Goal: Task Accomplishment & Management: Manage account settings

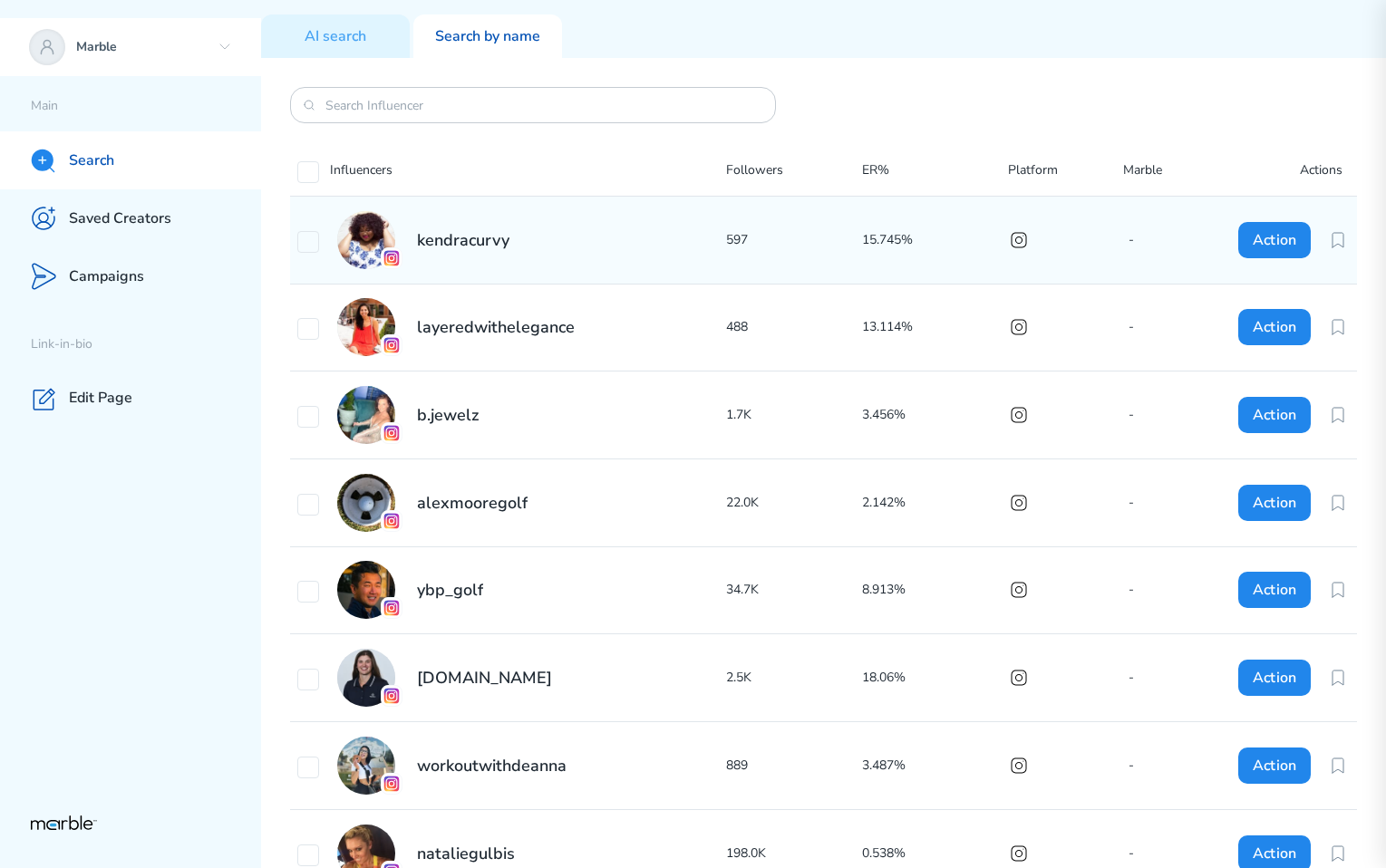
click at [216, 59] on div "Marble" at bounding box center [130, 47] width 261 height 58
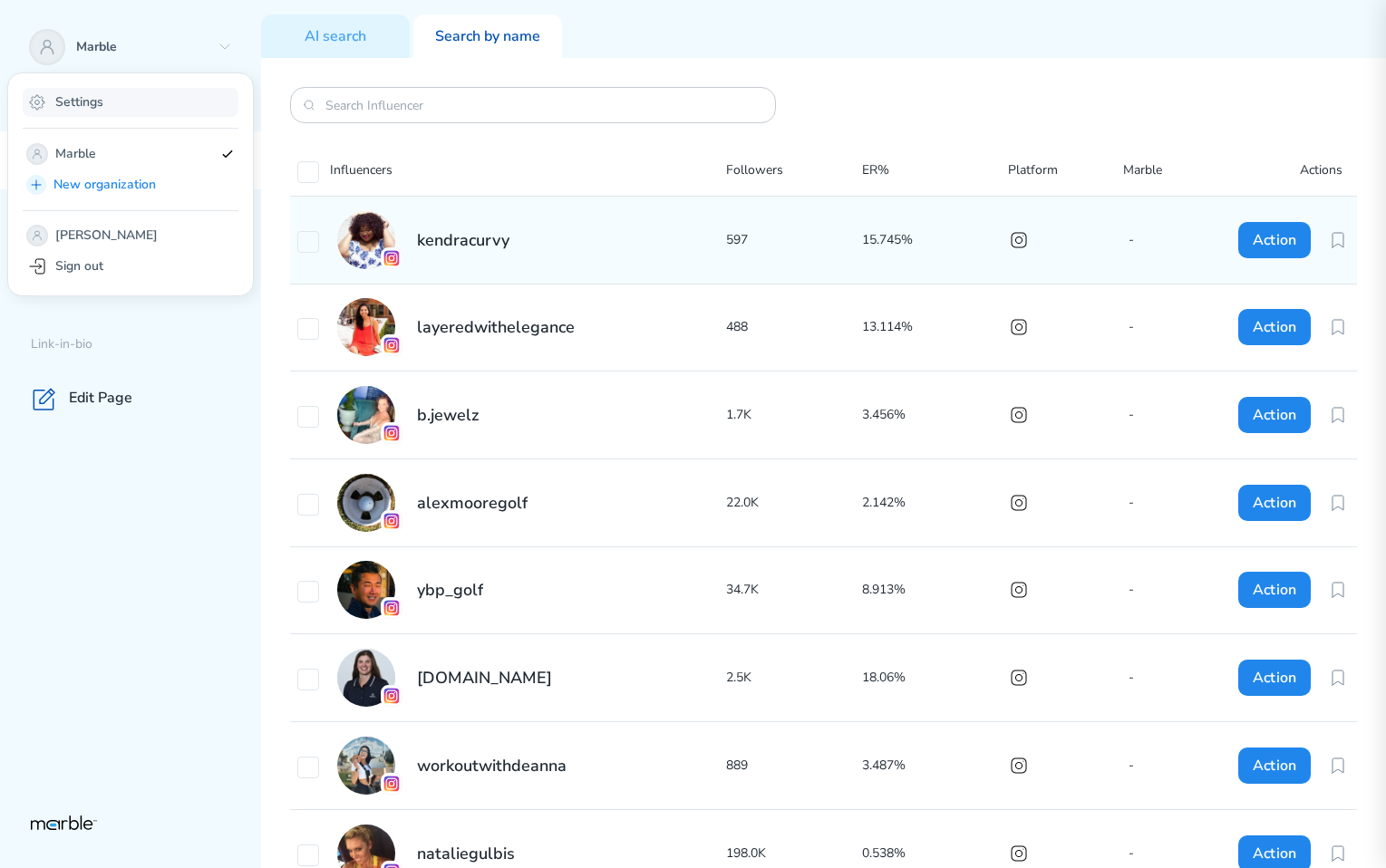
click at [161, 107] on div "Settings" at bounding box center [131, 102] width 216 height 29
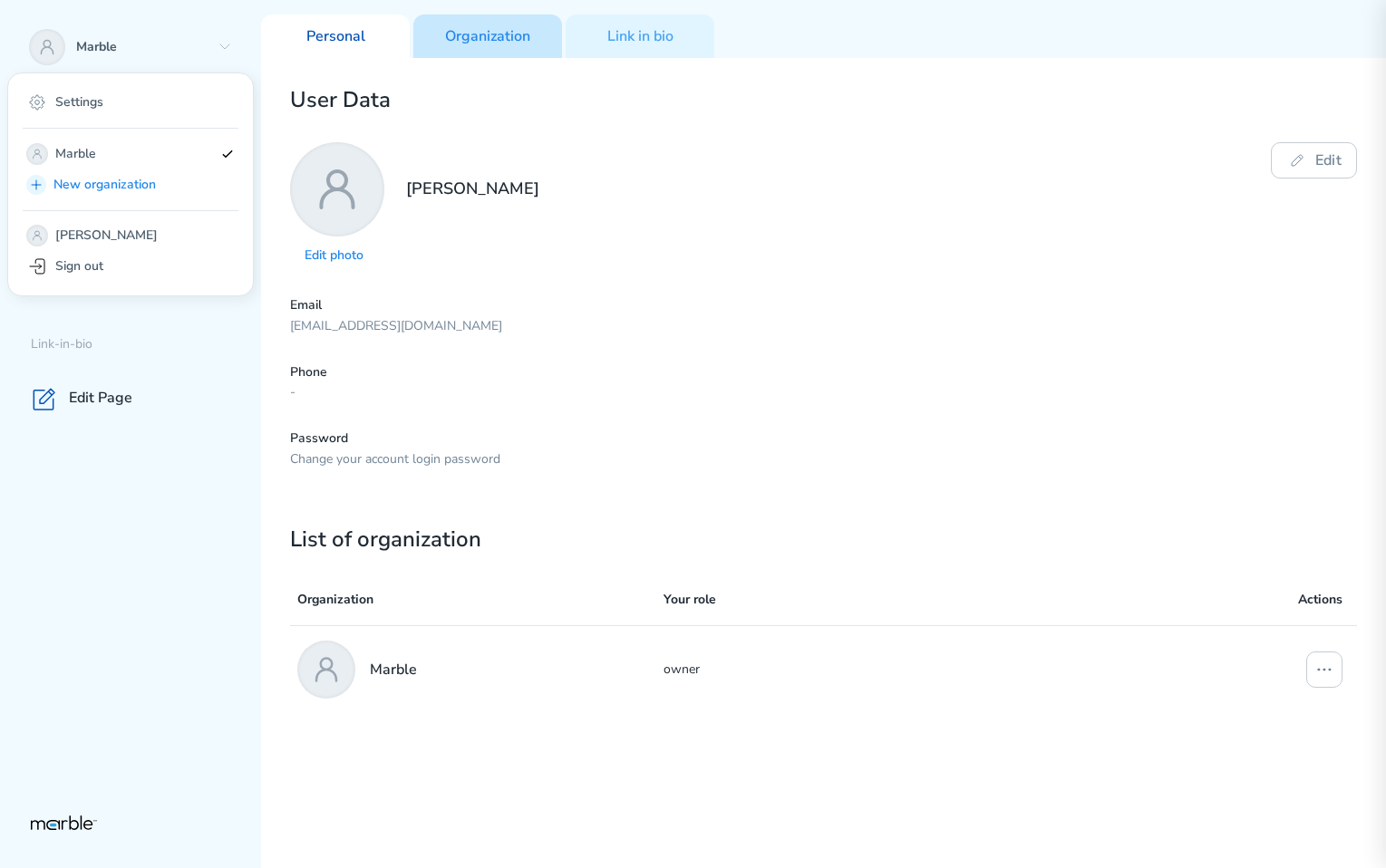
click at [500, 27] on p "Organization" at bounding box center [488, 36] width 85 height 19
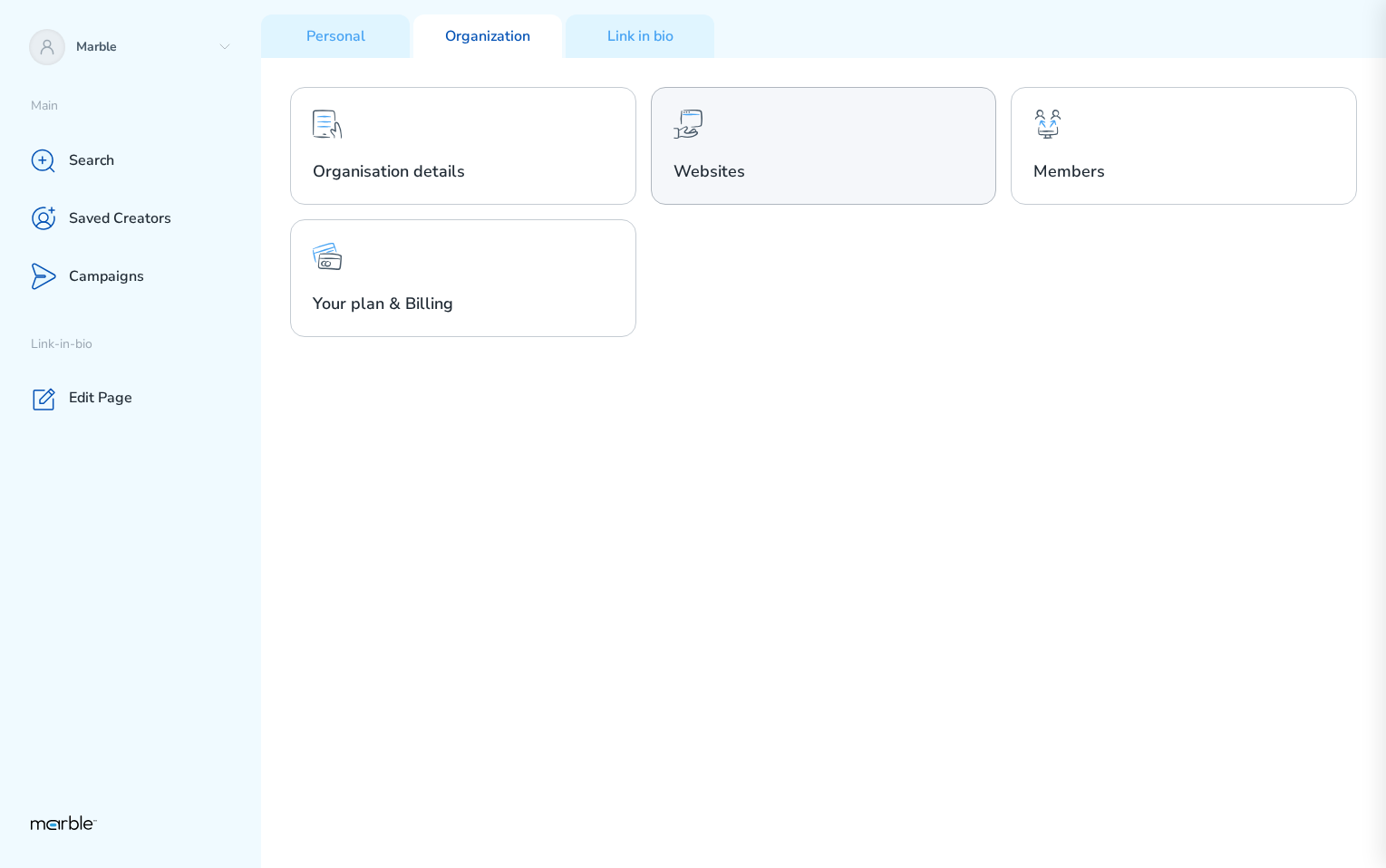
click at [858, 150] on div "Websites" at bounding box center [824, 146] width 346 height 118
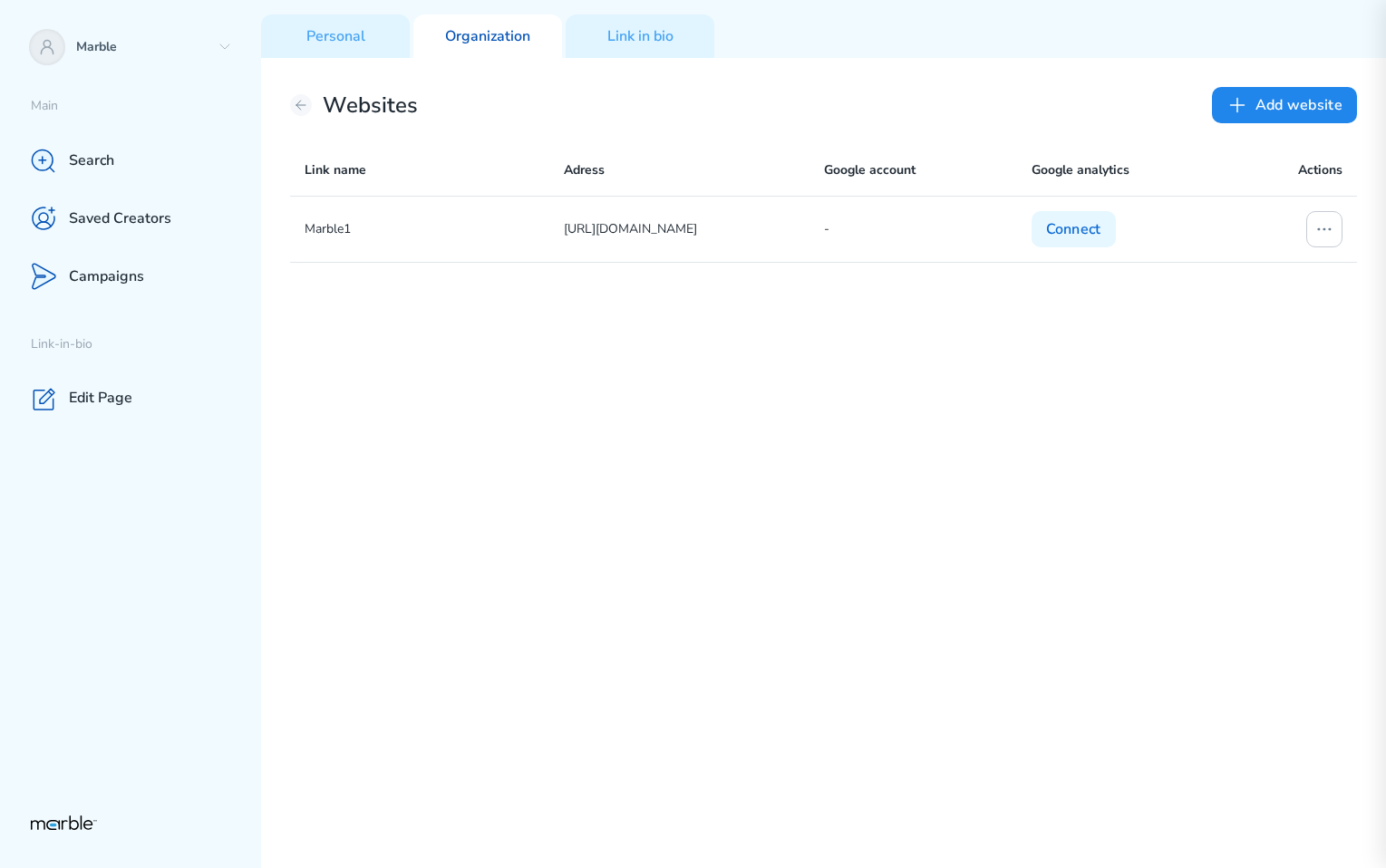
click at [1062, 435] on div "Marble1 https://www.youtube.com/@shisp - Connect" at bounding box center [823, 532] width 1067 height 672
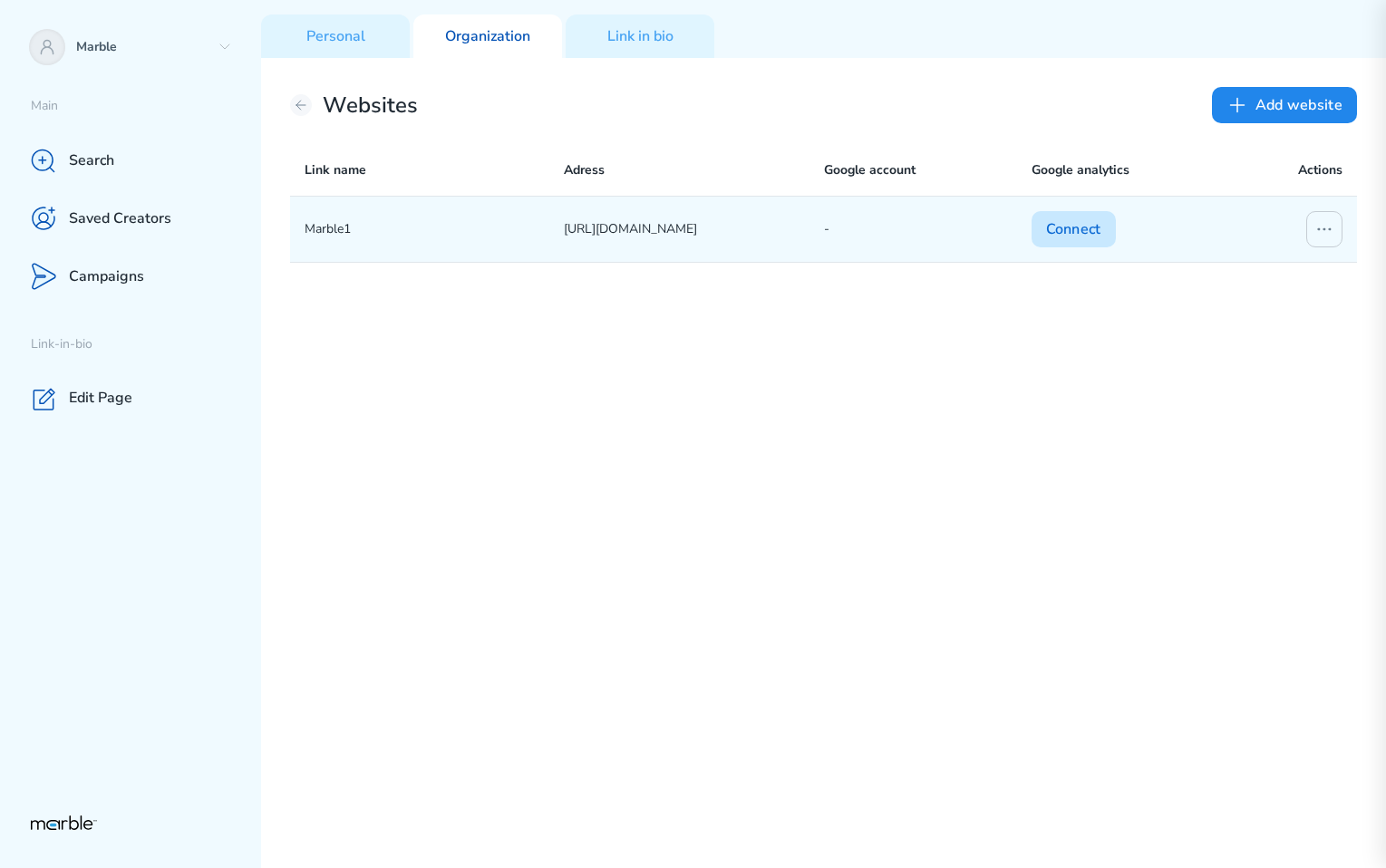
click at [1066, 235] on button "Connect" at bounding box center [1073, 229] width 84 height 36
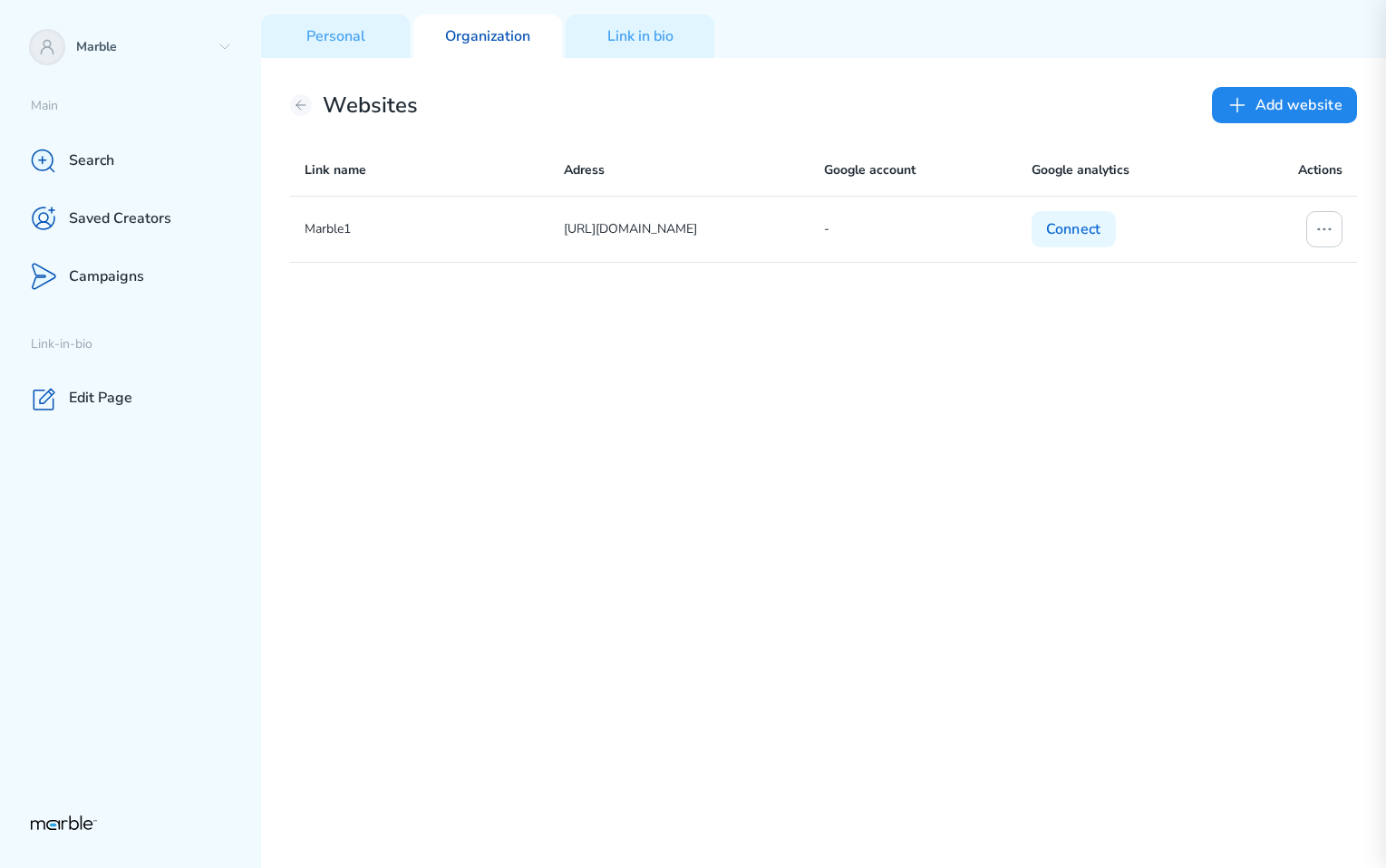
click at [727, 334] on div "Marble1 [URL][DOMAIN_NAME] - Connect" at bounding box center [823, 532] width 1067 height 672
click at [877, 472] on div "Marble1 https://www.youtube.com/@shisp - Connect" at bounding box center [823, 532] width 1067 height 672
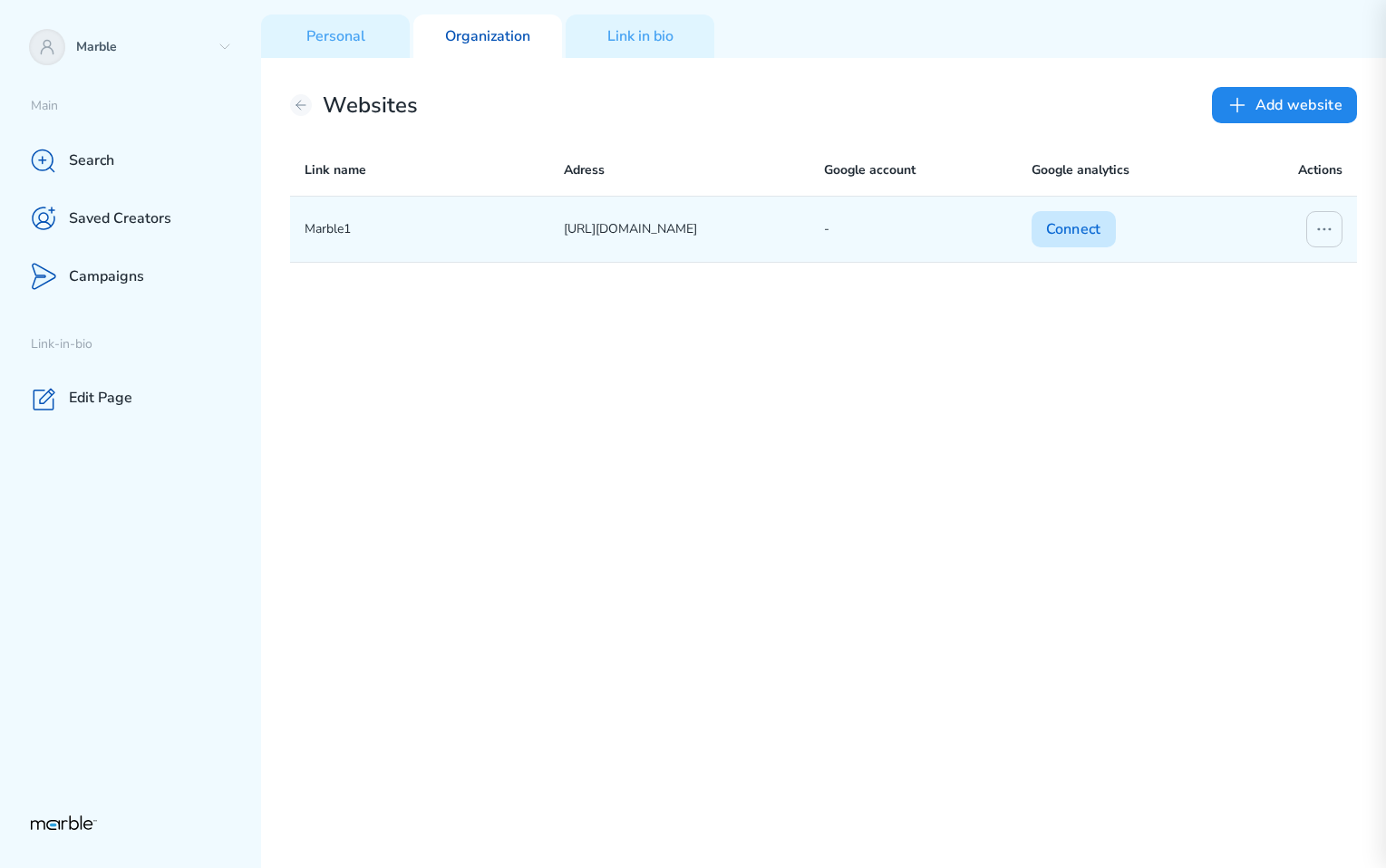
click at [1057, 237] on button "Connect" at bounding box center [1073, 229] width 84 height 36
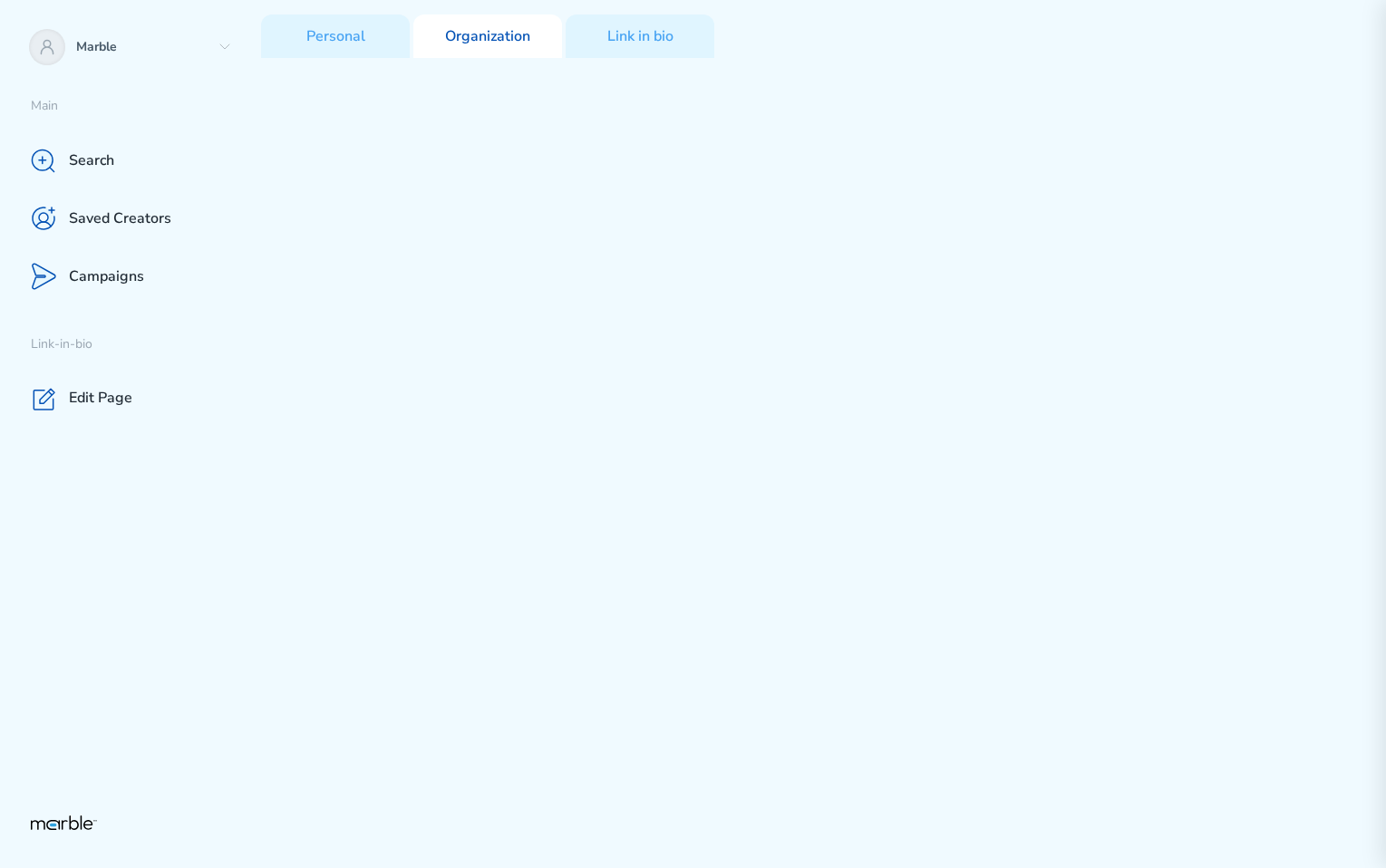
click at [816, 283] on div "Personal Organization Link in bio" at bounding box center [824, 434] width 1125 height 868
click at [490, 39] on p "Organization" at bounding box center [488, 36] width 85 height 19
click at [668, 47] on div "Link in bio" at bounding box center [639, 36] width 149 height 43
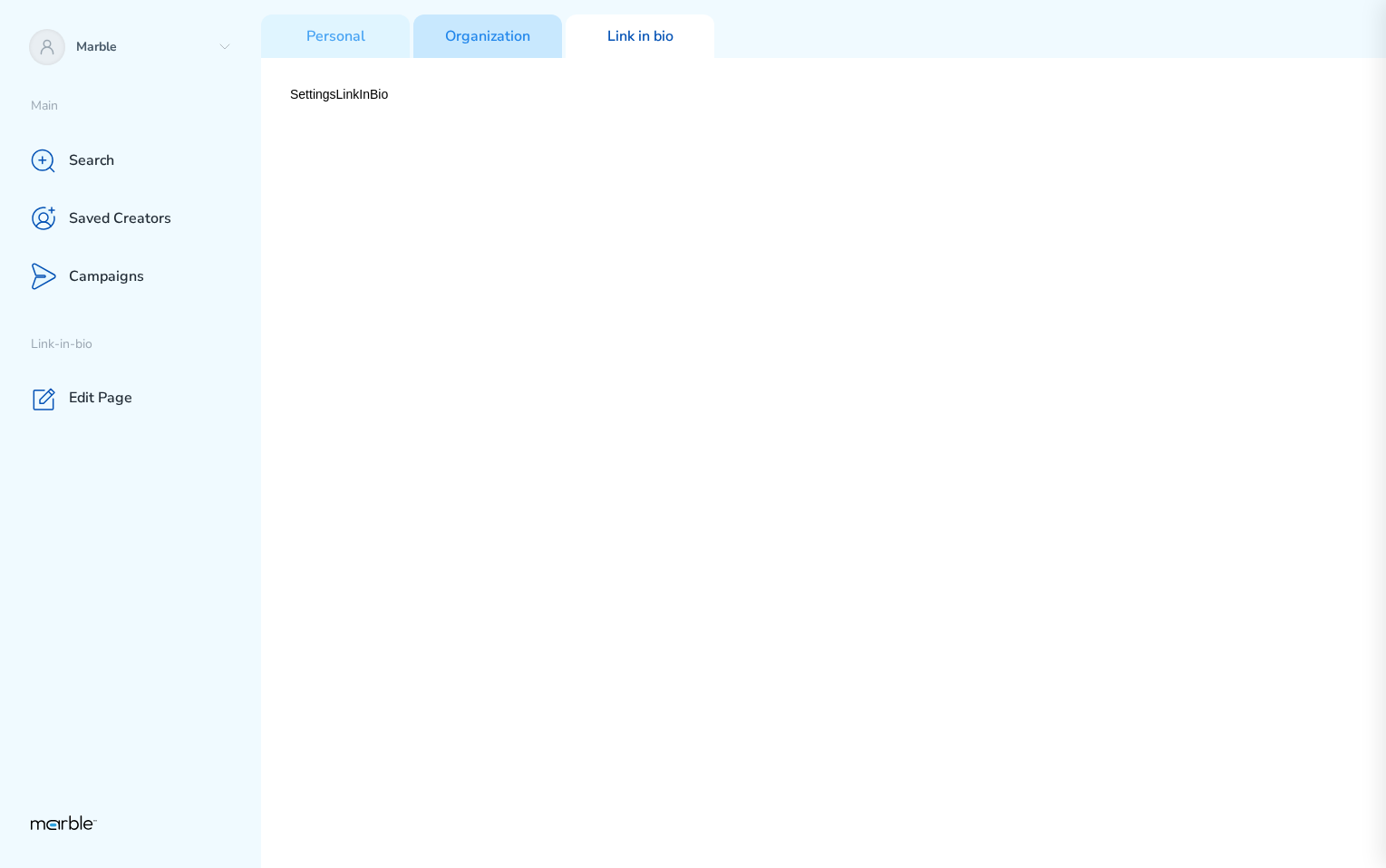
click at [494, 37] on p "Organization" at bounding box center [488, 36] width 85 height 19
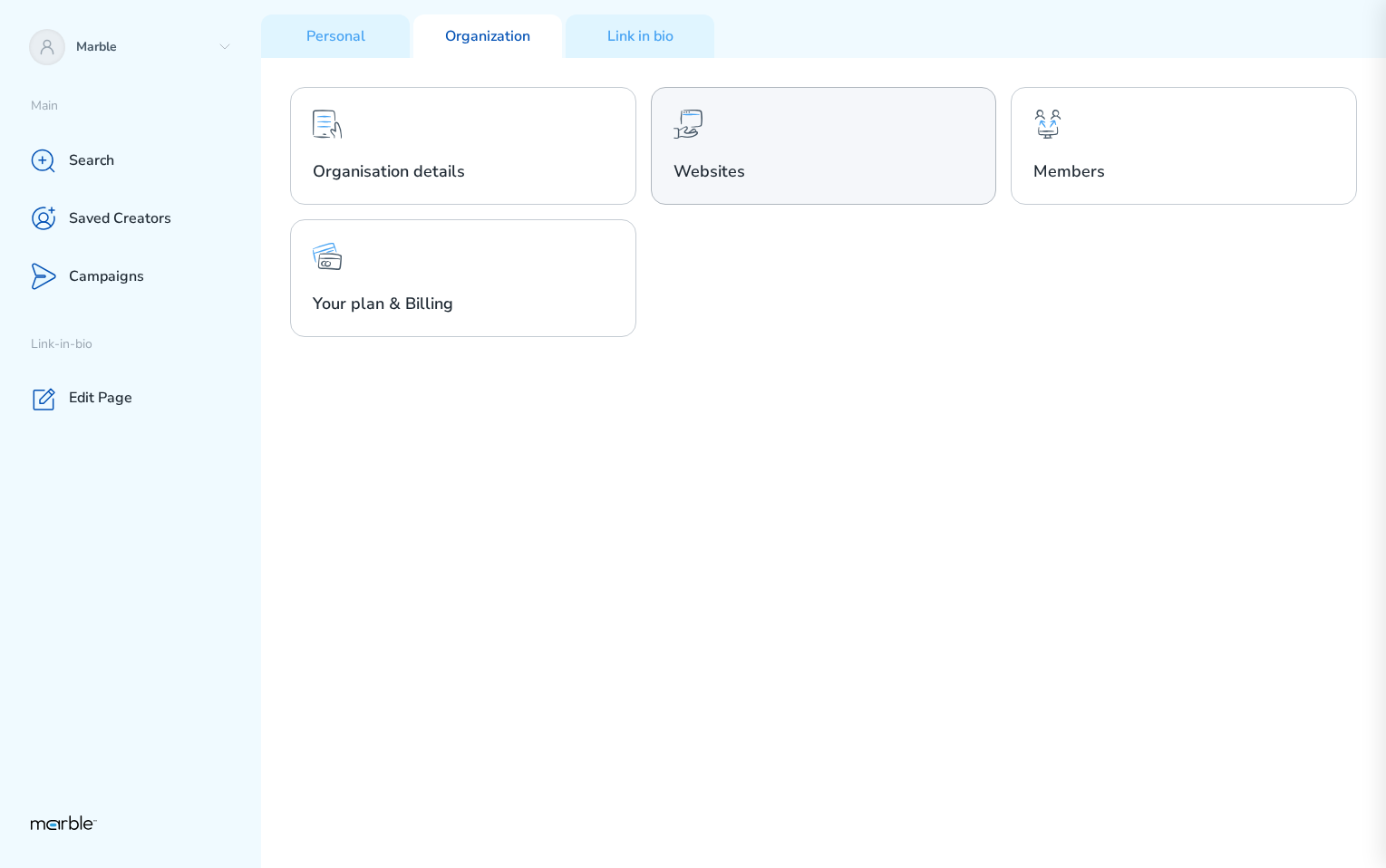
click at [770, 153] on div "Websites" at bounding box center [824, 146] width 346 height 118
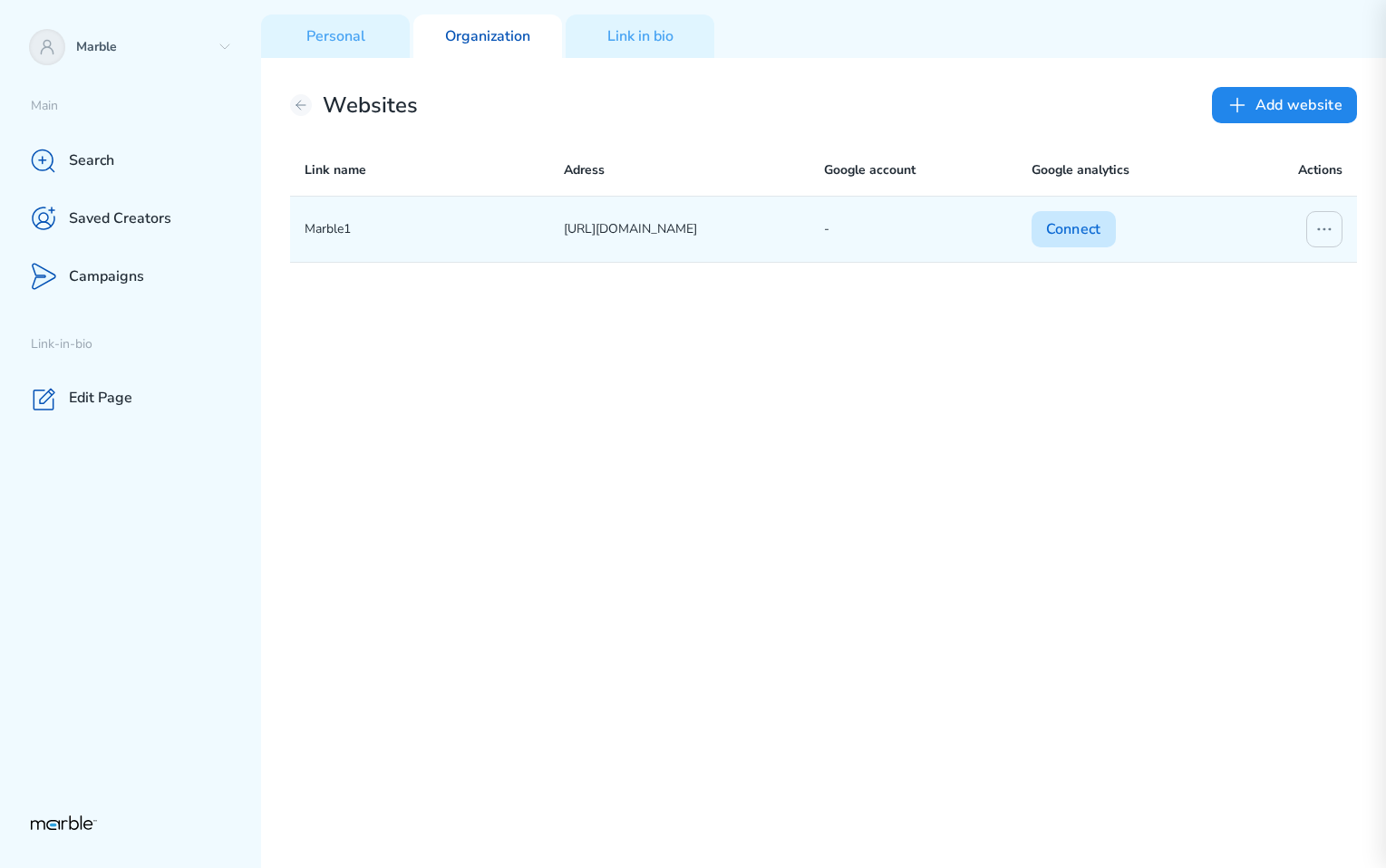
click at [1078, 226] on button "Connect" at bounding box center [1073, 229] width 84 height 36
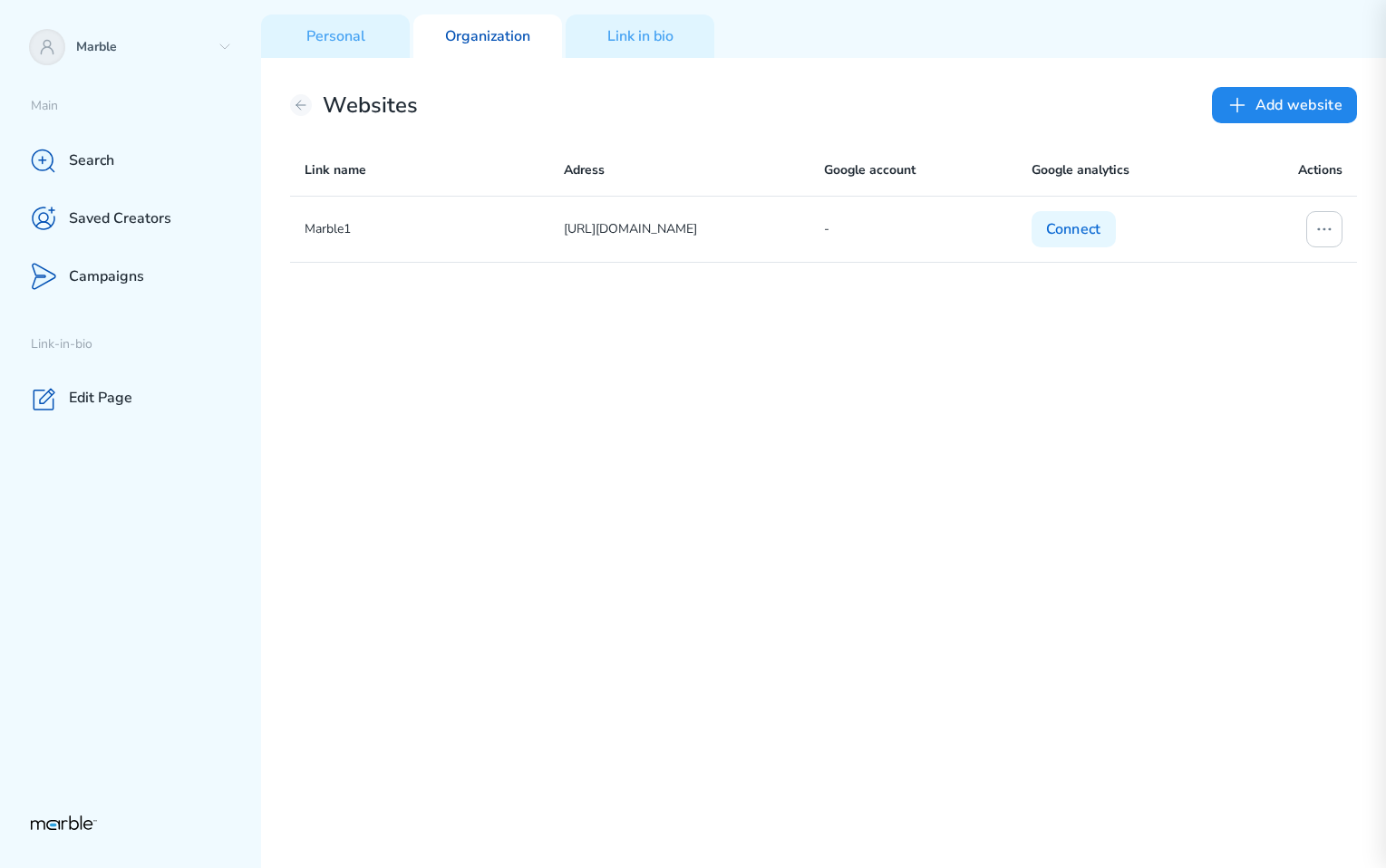
click at [473, 39] on p "Organization" at bounding box center [488, 36] width 85 height 19
click at [665, 58] on div "Websites Add website Link name Adress Google account Google analytics Actions M…" at bounding box center [824, 463] width 1125 height 810
click at [359, 34] on p "Personal" at bounding box center [336, 36] width 59 height 19
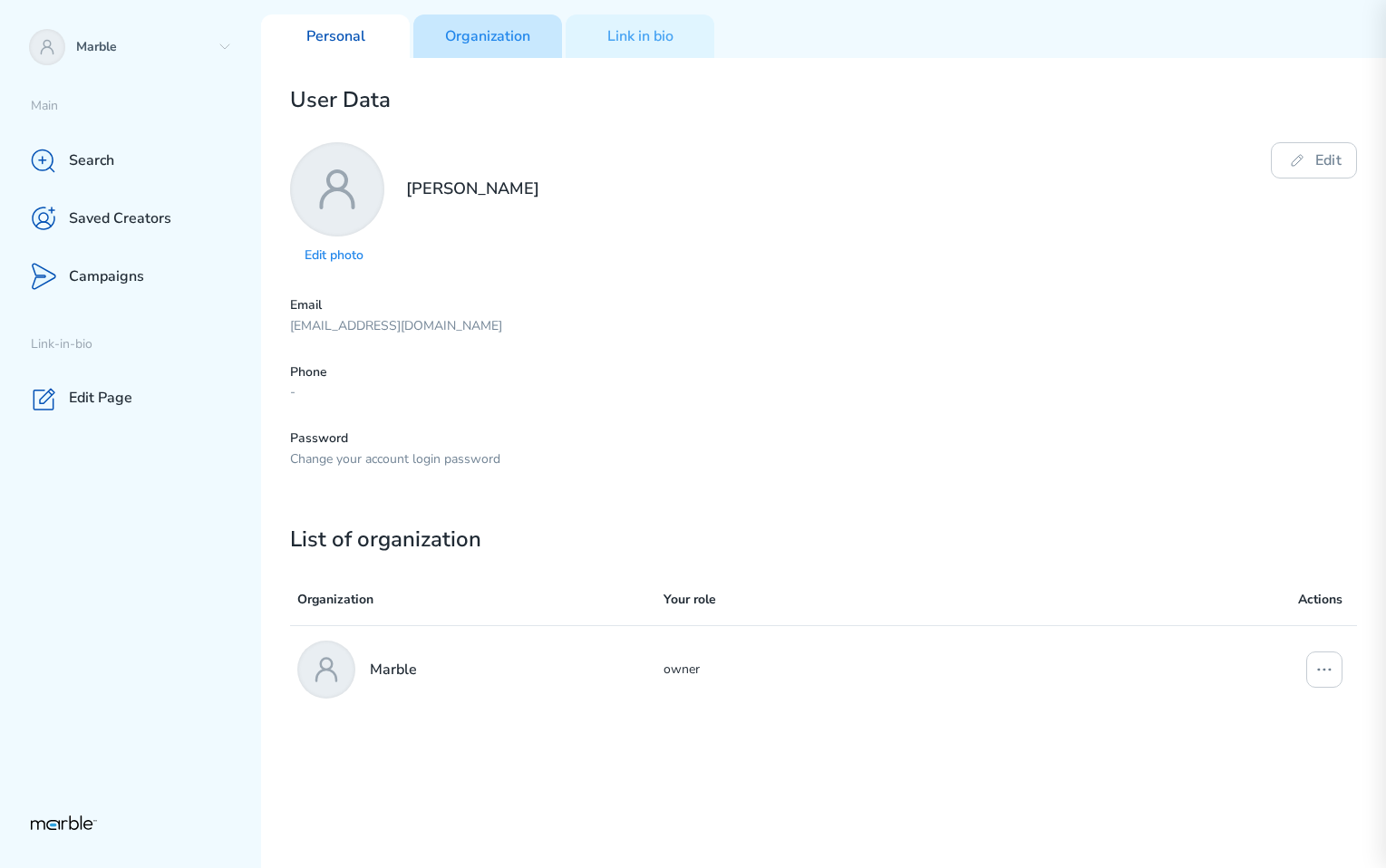
click at [476, 34] on p "Organization" at bounding box center [488, 36] width 85 height 19
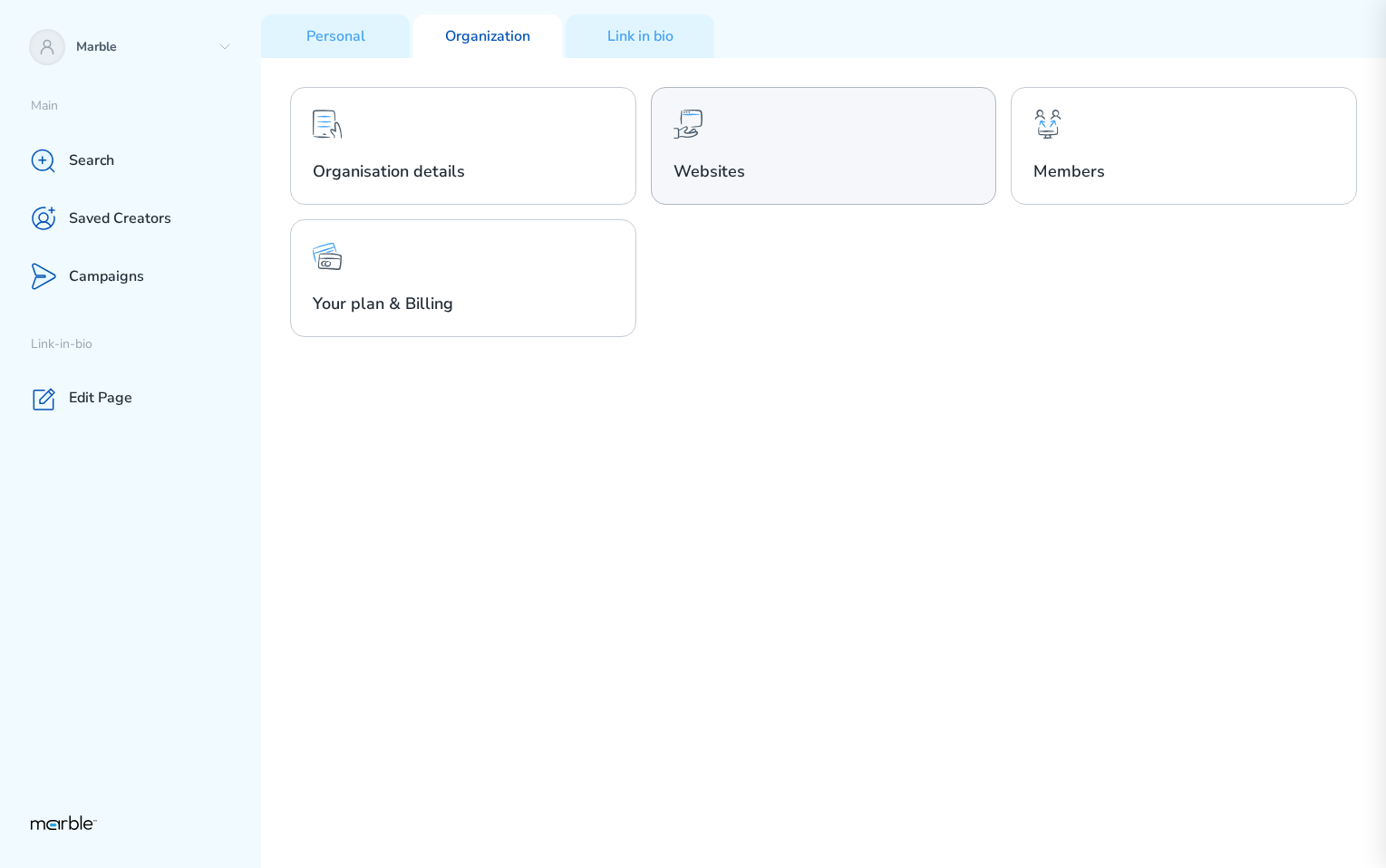
click at [714, 185] on div "Websites" at bounding box center [824, 146] width 346 height 118
